Goal: Task Accomplishment & Management: Use online tool/utility

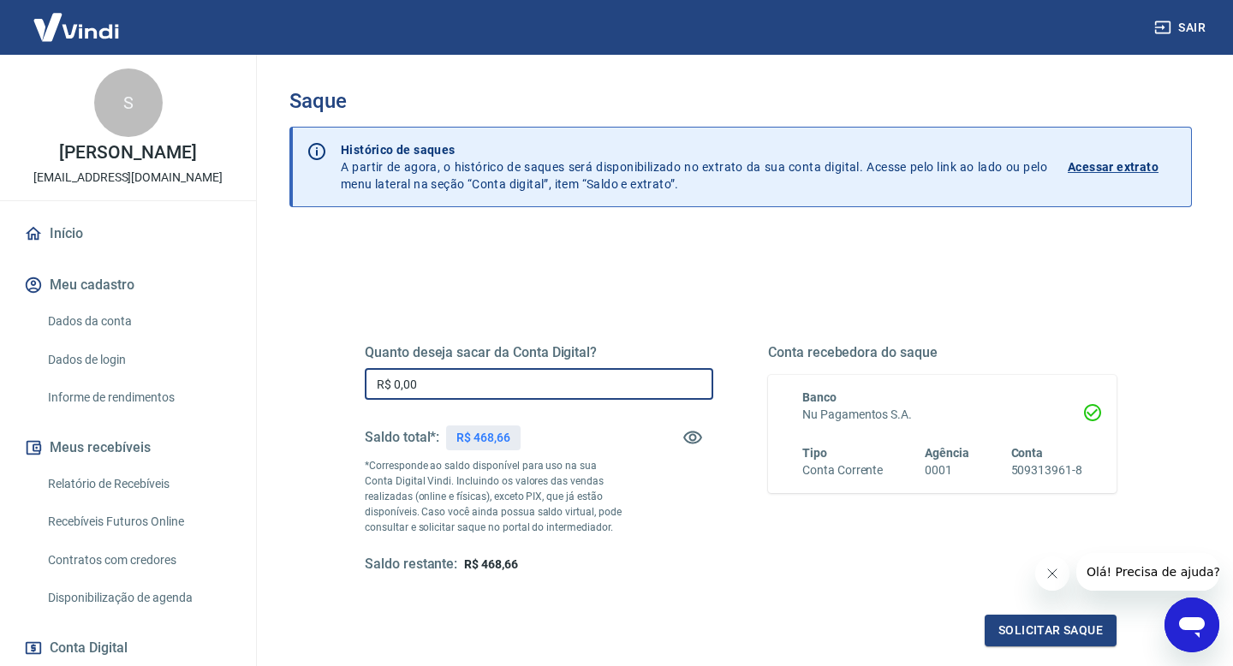
click at [488, 387] on input "R$ 0,00" at bounding box center [539, 384] width 349 height 32
type input "R$ 468,66"
click at [1052, 630] on button "Solicitar saque" at bounding box center [1051, 631] width 132 height 32
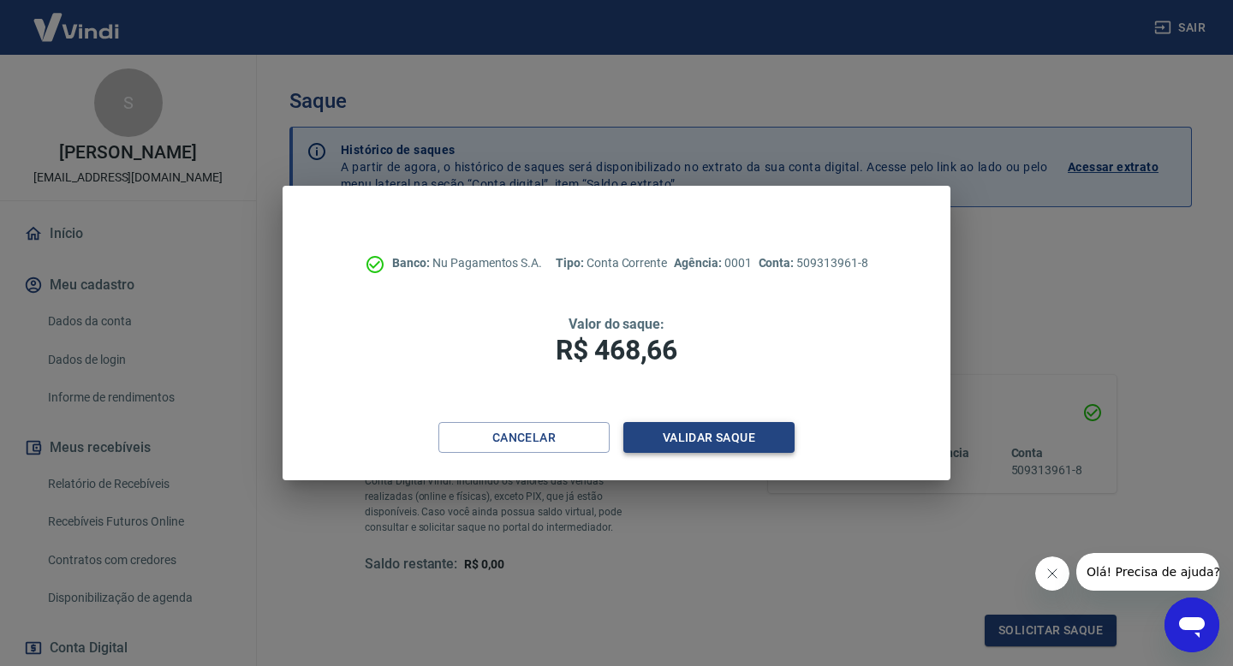
click at [740, 440] on button "Validar saque" at bounding box center [709, 438] width 171 height 32
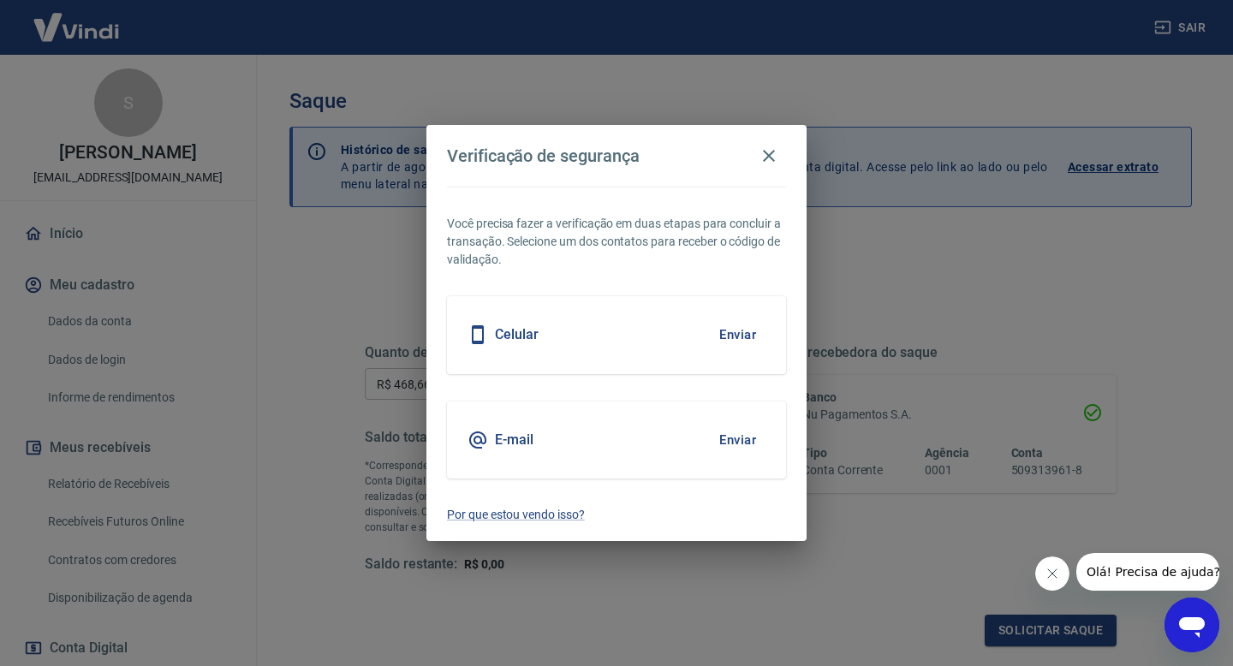
click at [744, 439] on button "Enviar" at bounding box center [738, 440] width 56 height 36
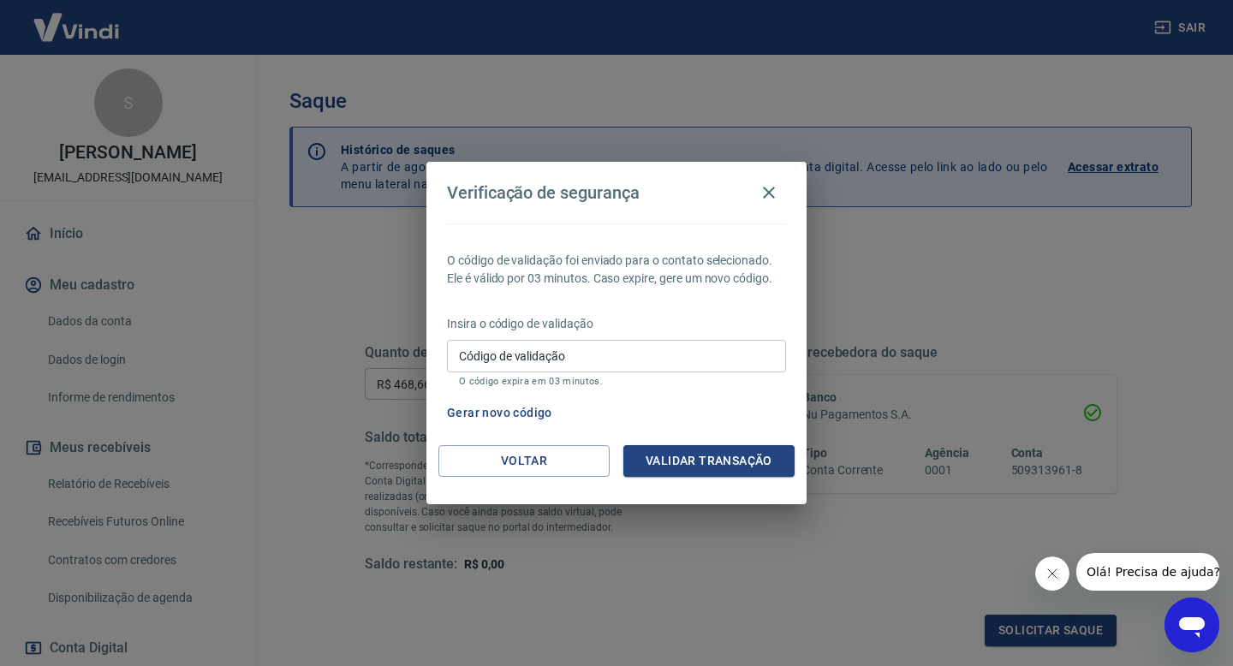
click at [710, 340] on input "Código de validação" at bounding box center [616, 356] width 339 height 32
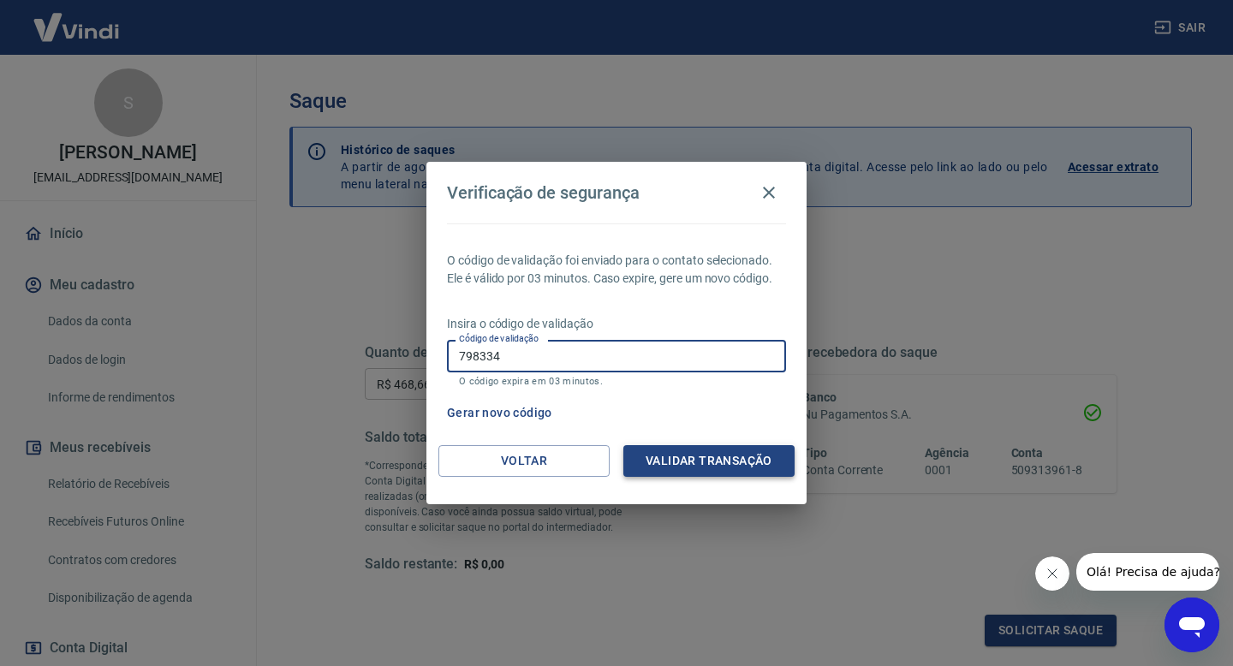
type input "798334"
click at [747, 467] on button "Validar transação" at bounding box center [709, 461] width 171 height 32
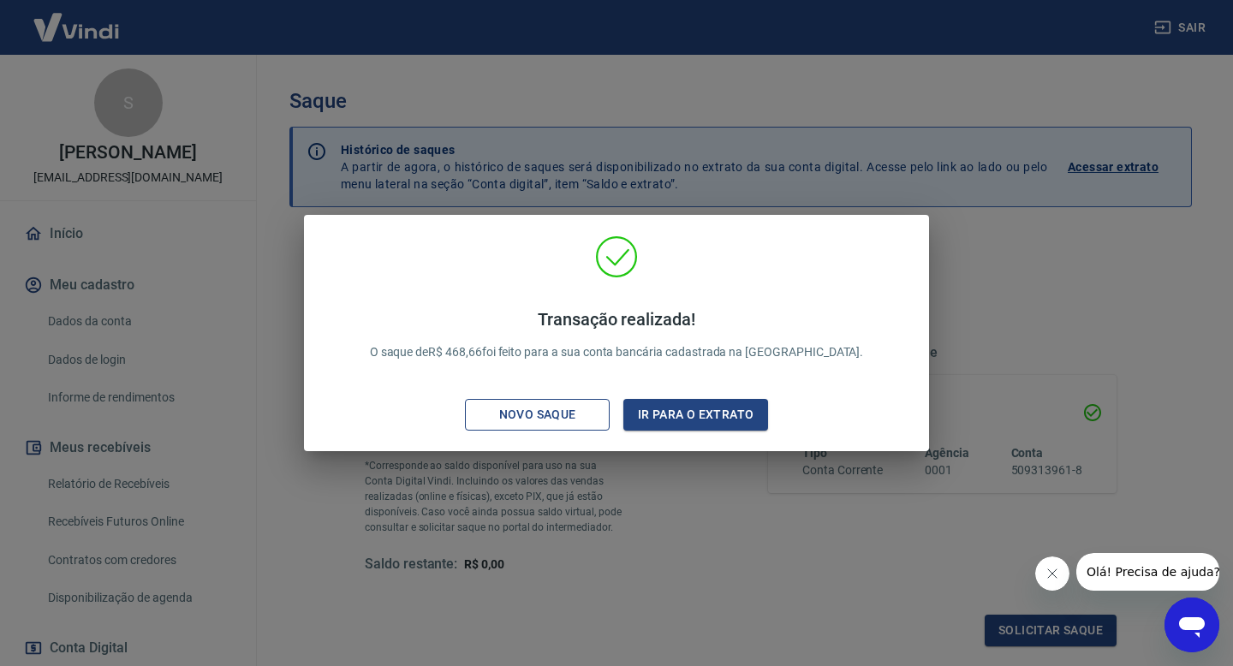
click at [565, 412] on div "Novo saque" at bounding box center [538, 414] width 118 height 21
